Goal: Information Seeking & Learning: Understand process/instructions

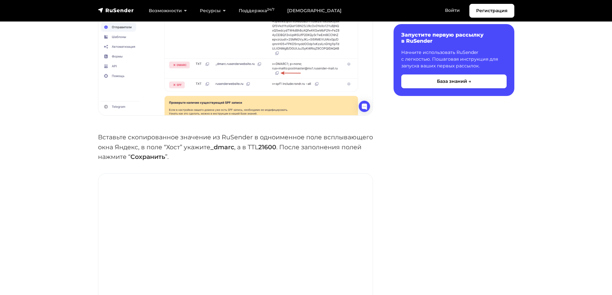
scroll to position [1157, 0]
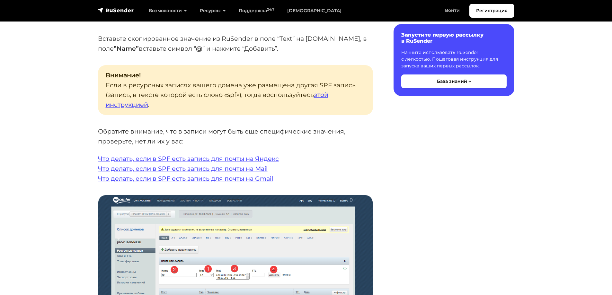
scroll to position [1285, 0]
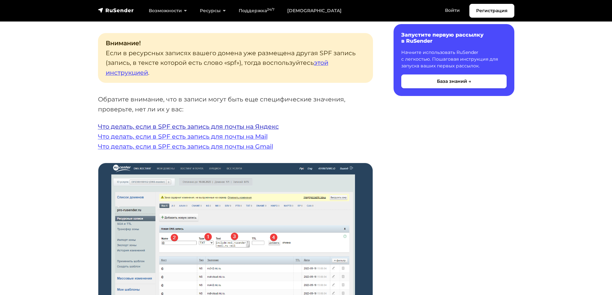
click at [230, 127] on link "Что делать, если в SPF есть запись для почты на Яндекс" at bounding box center [188, 127] width 181 height 8
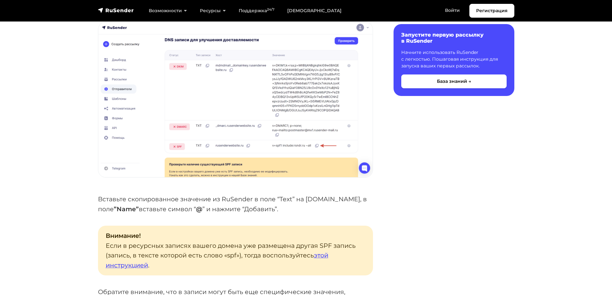
scroll to position [1253, 0]
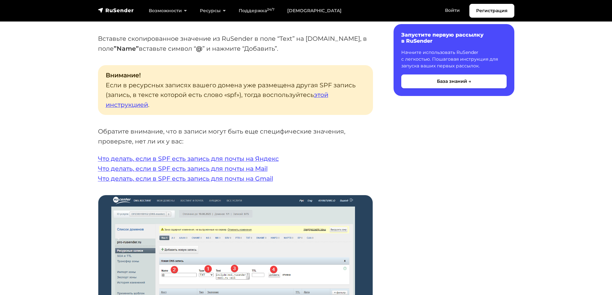
click at [269, 39] on p "Вставьте скопированное значение из RuSender в поле “Text” на nic.ru, в поле ”Na…" at bounding box center [235, 44] width 275 height 20
